Goal: Register for event/course

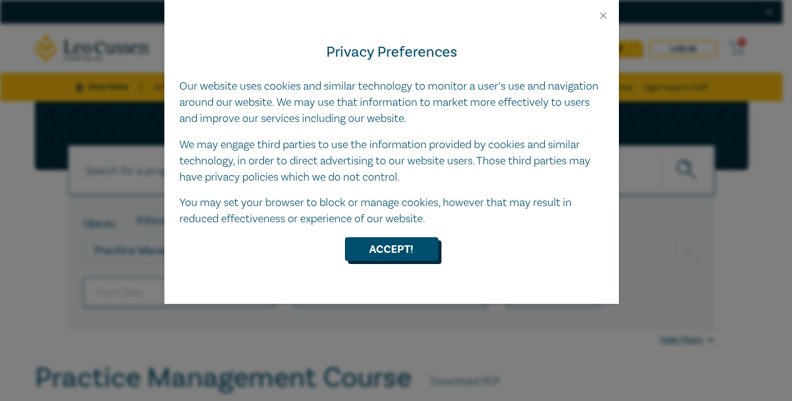
click at [390, 250] on button "Accept!" at bounding box center [391, 249] width 93 height 24
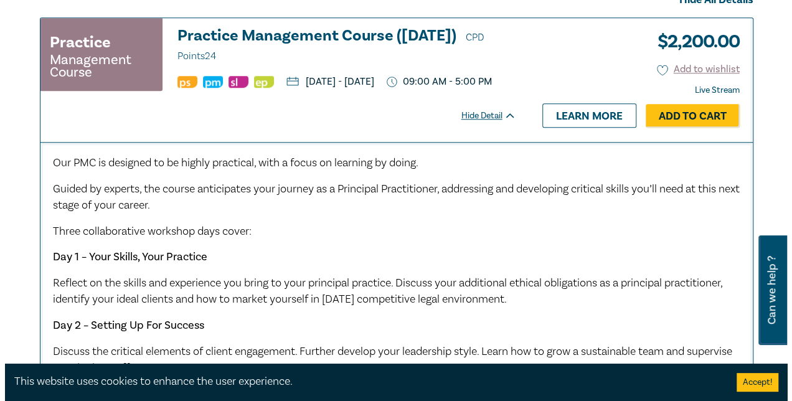
scroll to position [469, 0]
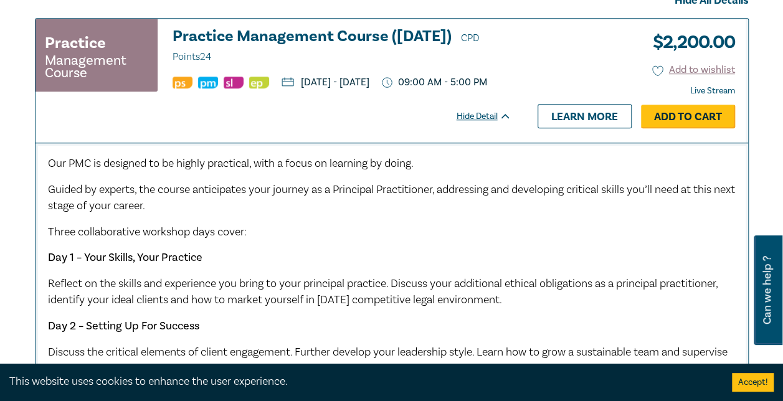
click at [695, 128] on link "Add to Cart" at bounding box center [688, 117] width 94 height 24
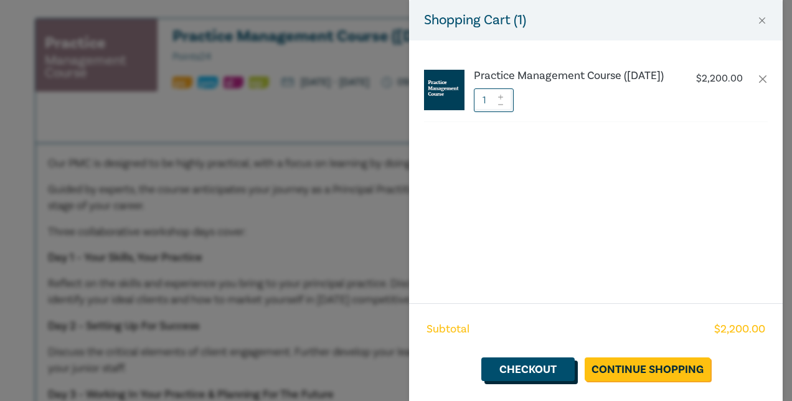
click at [549, 371] on link "Checkout" at bounding box center [528, 370] width 93 height 24
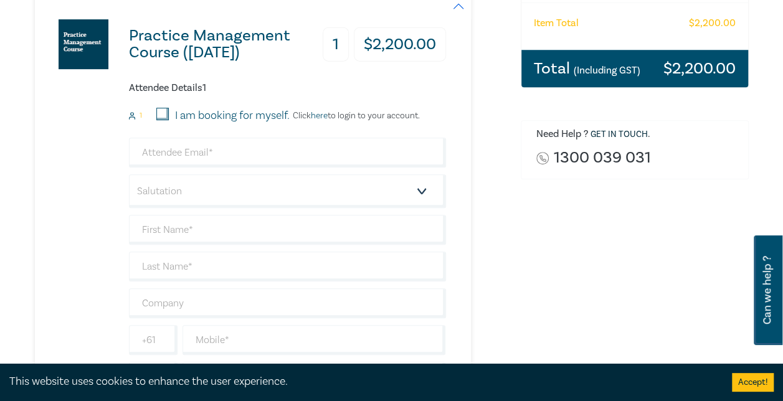
scroll to position [277, 0]
click at [163, 115] on input "I am booking for myself." at bounding box center [162, 114] width 12 height 12
checkbox input "true"
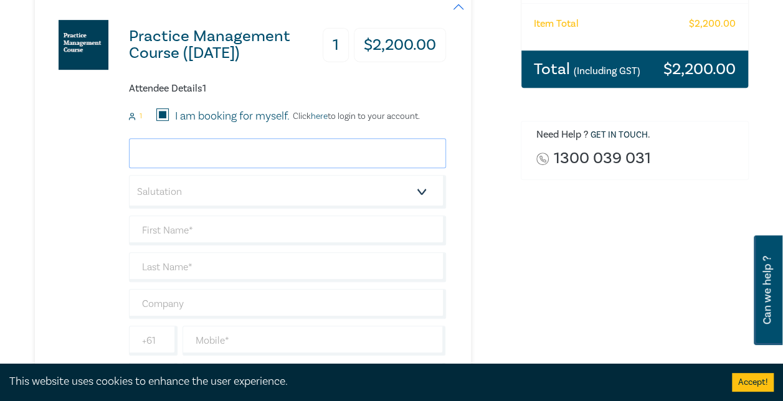
click at [186, 152] on input "email" at bounding box center [287, 153] width 317 height 30
type input "lisa@engagemediation.com.au"
click at [202, 188] on select "Salutation Mr. Mrs. Ms. Miss Dr. Prof. Other" at bounding box center [287, 192] width 317 height 34
select select "Ms."
click at [129, 175] on select "Salutation Mr. Mrs. Ms. Miss Dr. Prof. Other" at bounding box center [287, 192] width 317 height 34
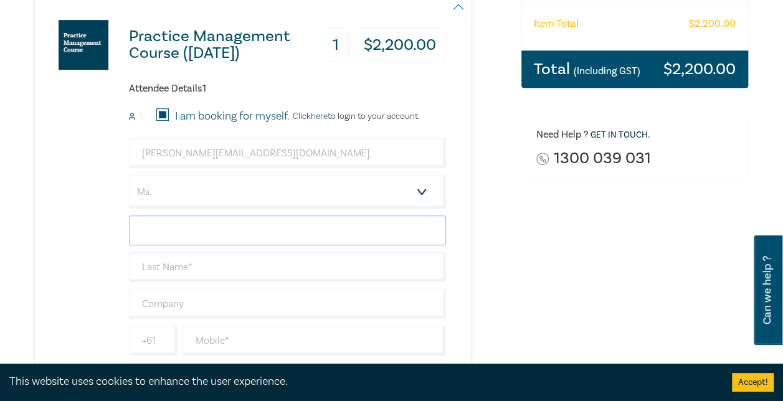
click at [163, 237] on input "text" at bounding box center [287, 231] width 317 height 30
type input "Lisa"
type input "Sylvan"
type input "Engage Mediation"
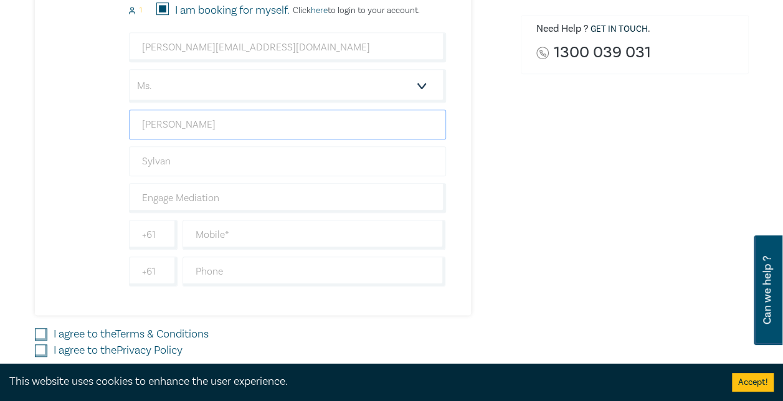
scroll to position [401, 0]
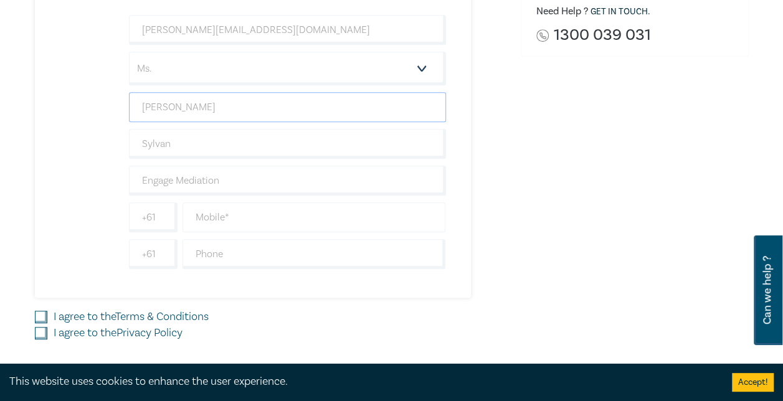
type input "Lisa"
click at [206, 221] on input "text" at bounding box center [315, 217] width 264 height 30
type input "0427950497"
click at [38, 313] on input "I agree to the Terms & Conditions" at bounding box center [41, 317] width 12 height 12
checkbox input "true"
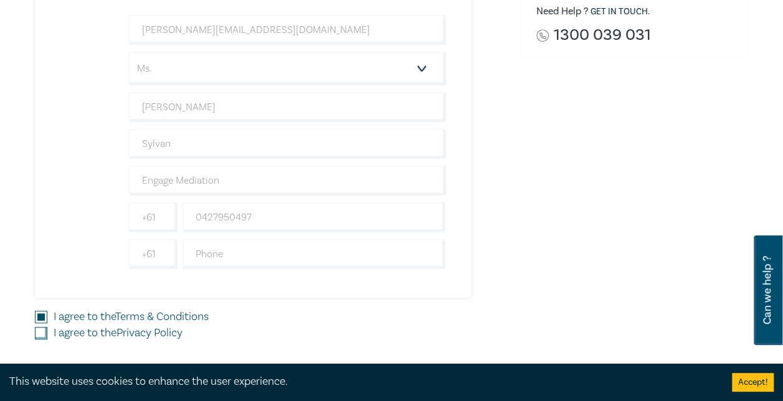
click at [39, 329] on input "I agree to the Privacy Policy" at bounding box center [41, 333] width 12 height 12
checkbox input "true"
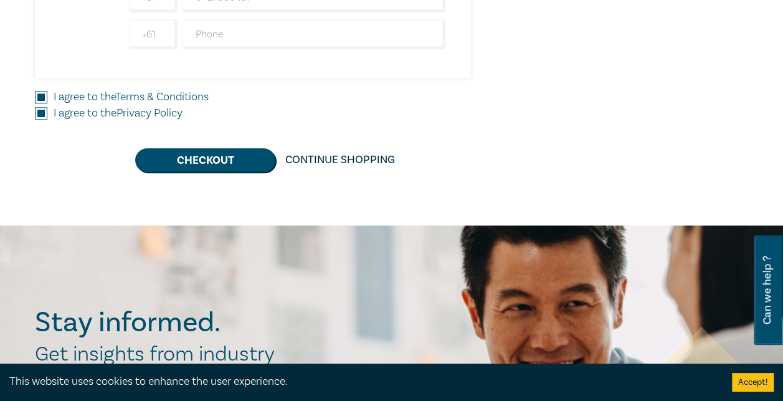
scroll to position [624, 0]
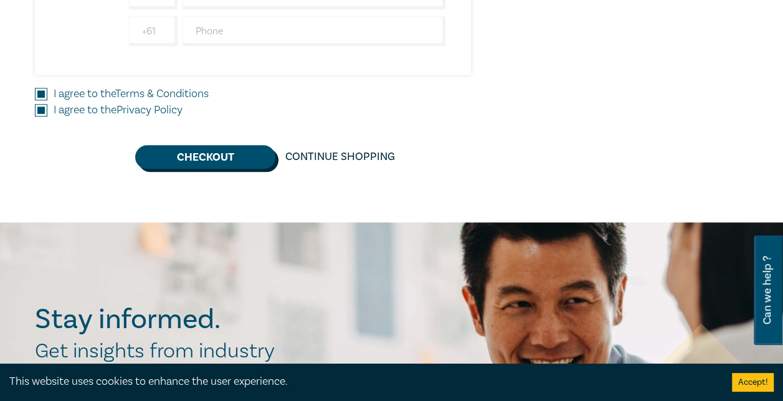
click at [218, 159] on button "Checkout" at bounding box center [205, 157] width 140 height 24
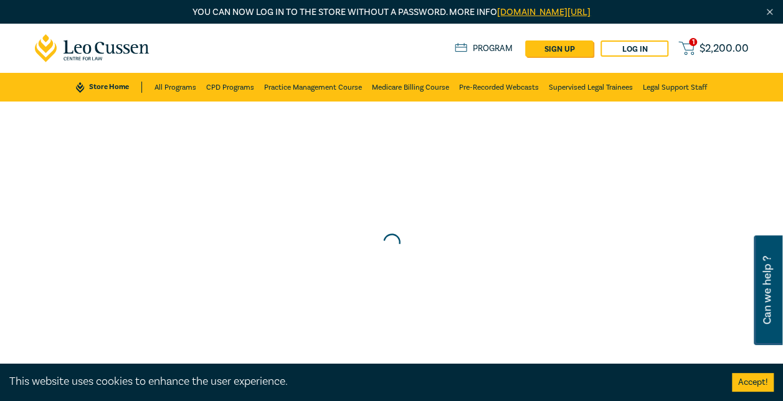
scroll to position [0, 0]
